Goal: Transaction & Acquisition: Obtain resource

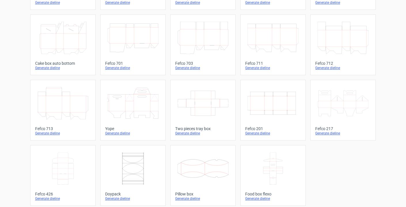
scroll to position [154, 0]
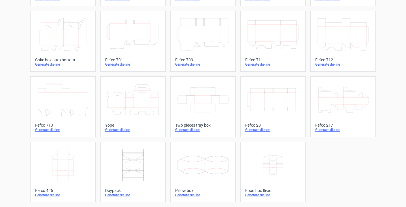
click at [51, 171] on icon at bounding box center [62, 165] width 51 height 32
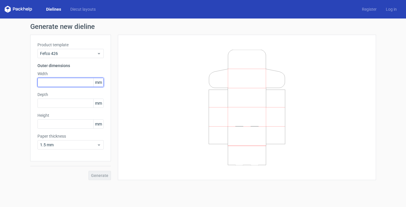
click at [60, 82] on input "text" at bounding box center [70, 82] width 66 height 9
click at [70, 81] on input "text" at bounding box center [70, 82] width 66 height 9
type input "160"
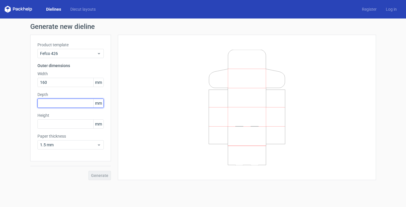
click at [59, 106] on input "text" at bounding box center [70, 102] width 66 height 9
type input "123"
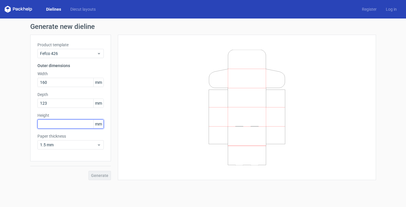
click at [59, 123] on input "text" at bounding box center [70, 123] width 66 height 9
type input "66"
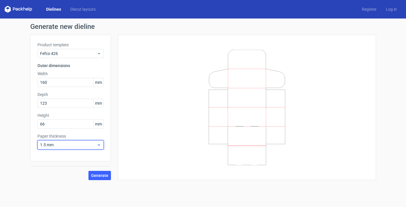
click at [67, 144] on span "1.5 mm" at bounding box center [68, 145] width 57 height 6
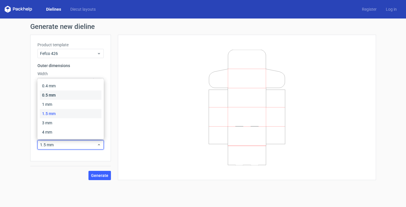
click at [61, 92] on div "0.5 mm" at bounding box center [71, 94] width 62 height 9
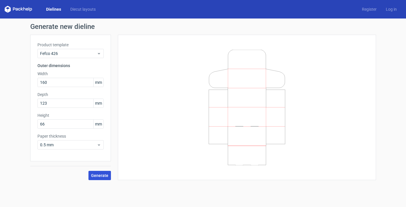
click at [97, 173] on span "Generate" at bounding box center [99, 175] width 17 height 4
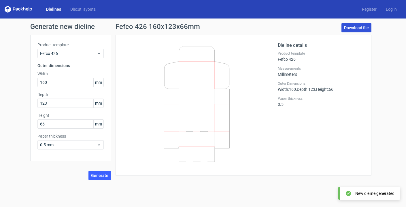
click at [360, 29] on link "Download file" at bounding box center [357, 27] width 30 height 9
click at [305, 141] on div "Dieline details Product template Fefco 426 Measurements Millimeters Outer Dimen…" at bounding box center [321, 105] width 87 height 126
